Goal: Navigation & Orientation: Understand site structure

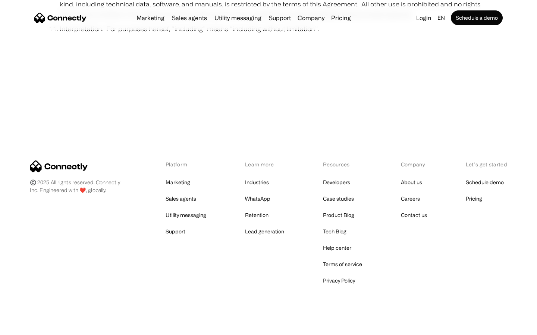
scroll to position [2738, 0]
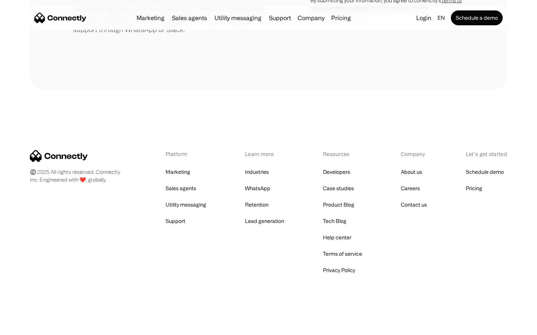
scroll to position [346, 0]
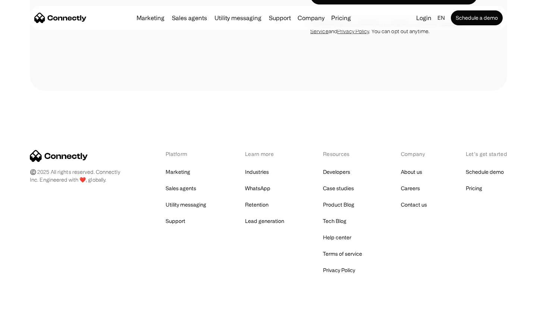
scroll to position [2112, 0]
